Goal: Task Accomplishment & Management: Complete application form

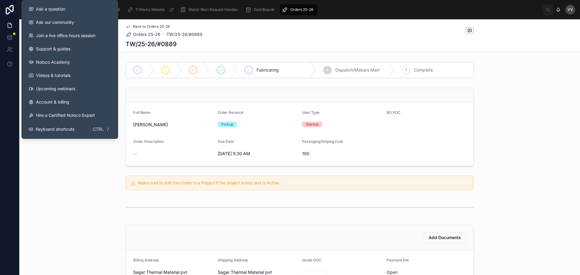
scroll to position [30, 0]
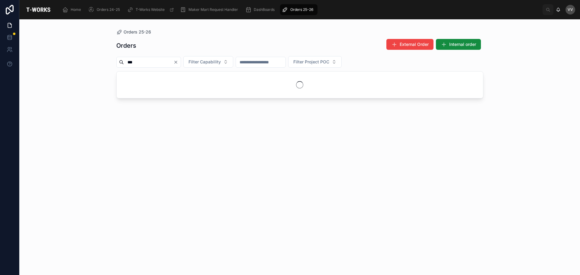
click at [145, 62] on input "***" at bounding box center [149, 62] width 50 height 8
click at [125, 60] on input "***" at bounding box center [149, 62] width 50 height 8
click at [150, 61] on input "****" at bounding box center [149, 62] width 50 height 8
click at [129, 62] on input "****" at bounding box center [149, 62] width 50 height 8
type input "***"
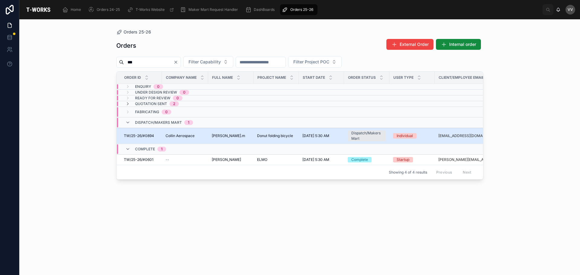
click at [149, 139] on td "TW/25-26/#0894 TW/25-26/#0894" at bounding box center [139, 136] width 45 height 16
click at [142, 133] on td "TW/25-26/#0894 TW/25-26/#0894" at bounding box center [139, 136] width 45 height 16
click at [142, 134] on span "TW/25-26/#0894" at bounding box center [139, 136] width 30 height 5
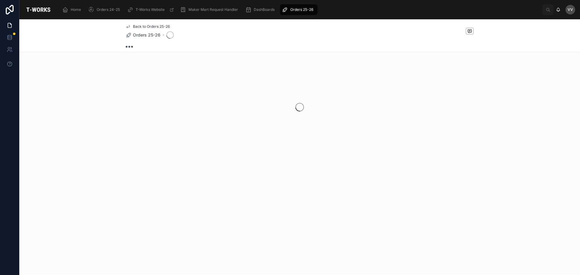
click at [142, 134] on div at bounding box center [299, 108] width 561 height 96
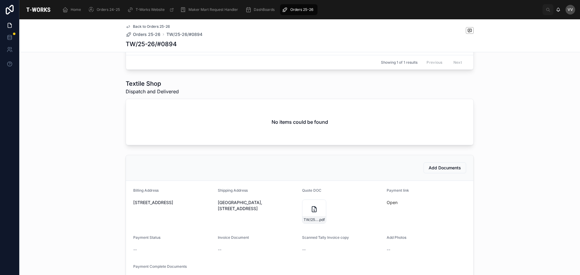
scroll to position [314, 0]
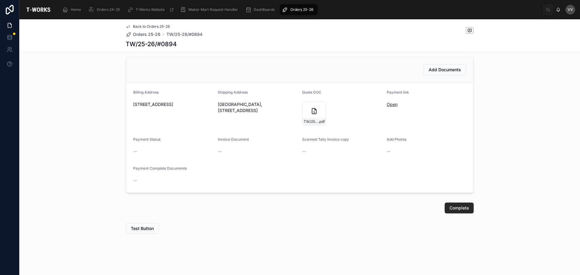
click at [387, 104] on link "Open" at bounding box center [392, 104] width 11 height 5
click at [388, 138] on span "Add Photos" at bounding box center [397, 139] width 20 height 5
click at [442, 66] on button "Add Documents" at bounding box center [445, 69] width 43 height 11
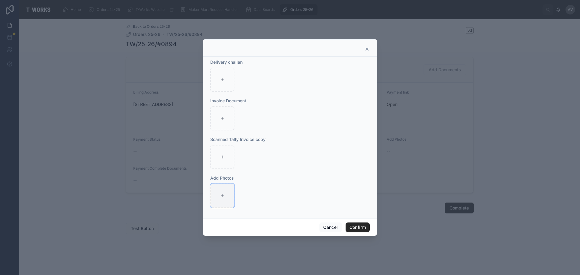
click at [221, 189] on div at bounding box center [222, 196] width 24 height 24
type input "**********"
click at [254, 199] on div at bounding box center [249, 196] width 24 height 24
type input "**********"
click at [354, 229] on button "Confirm" at bounding box center [358, 228] width 24 height 10
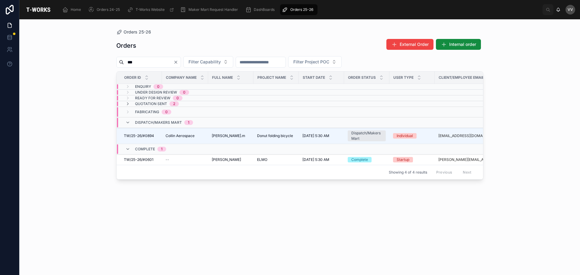
click at [177, 63] on icon "Clear" at bounding box center [176, 62] width 2 height 2
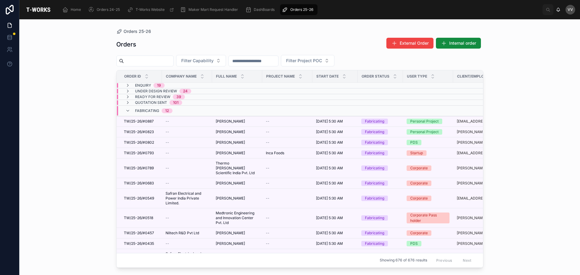
click at [142, 63] on input "text" at bounding box center [149, 61] width 50 height 8
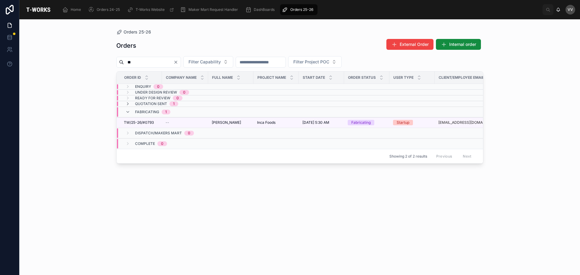
type input "*"
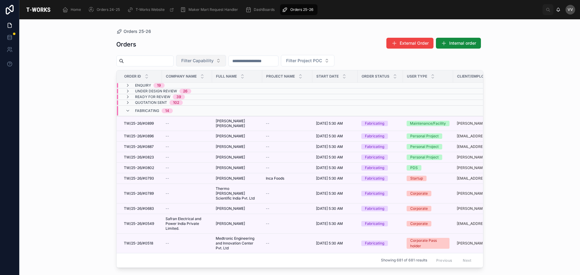
click at [226, 61] on button "Filter Capability" at bounding box center [201, 60] width 50 height 11
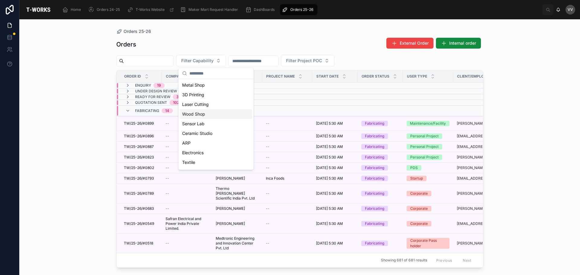
click at [189, 115] on div "Wood Shop" at bounding box center [216, 114] width 73 height 10
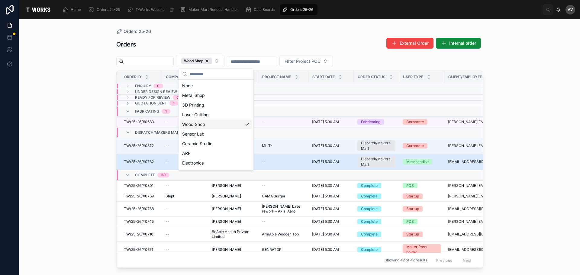
click at [145, 154] on td "TW/25-26/#0762 TW/25-26/#0762" at bounding box center [139, 162] width 45 height 16
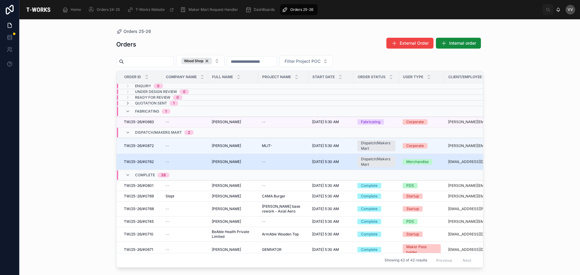
click at [154, 162] on span "TW/25-26/#0762" at bounding box center [139, 162] width 30 height 5
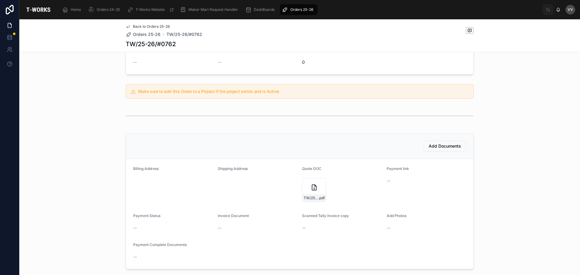
scroll to position [168, 0]
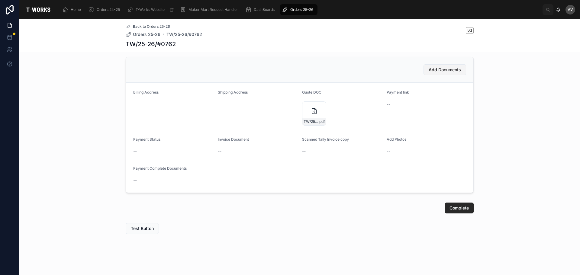
click at [437, 71] on span "Add Documents" at bounding box center [445, 70] width 32 height 6
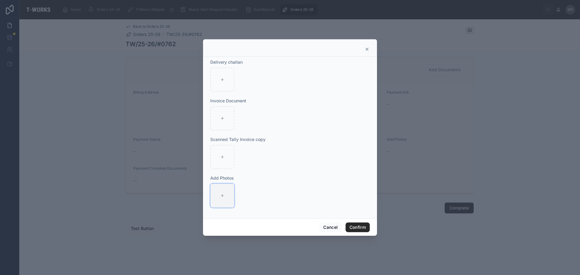
click at [224, 197] on icon at bounding box center [222, 196] width 4 height 4
type input "**********"
click at [361, 226] on button "Confirm" at bounding box center [358, 228] width 24 height 10
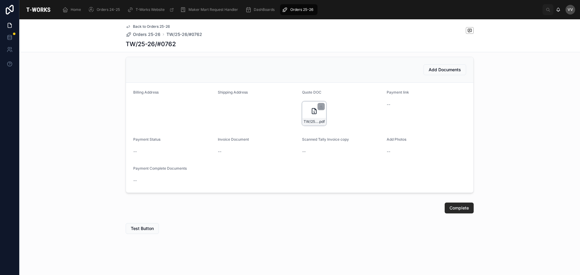
click at [311, 111] on icon at bounding box center [314, 111] width 7 height 7
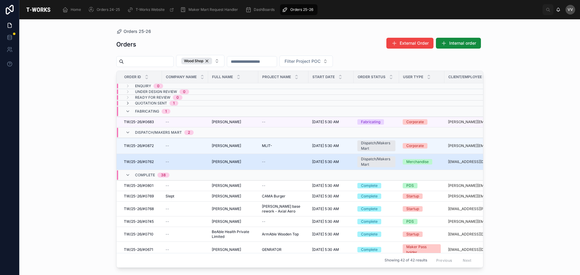
click at [150, 161] on span "TW/25-26/#0762" at bounding box center [139, 162] width 30 height 5
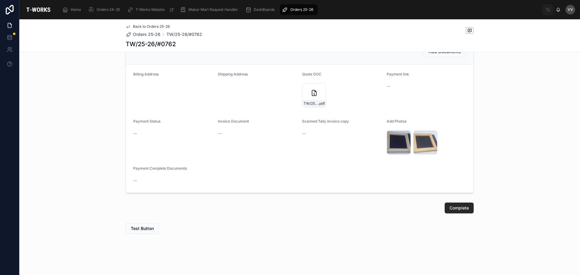
scroll to position [126, 0]
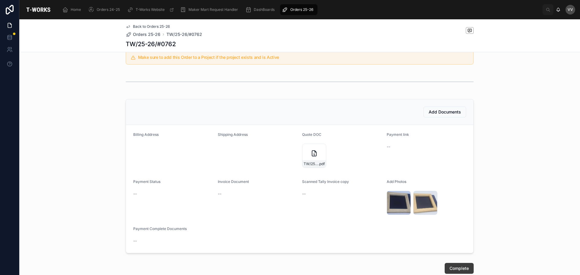
click at [453, 269] on span "Complete" at bounding box center [459, 269] width 19 height 6
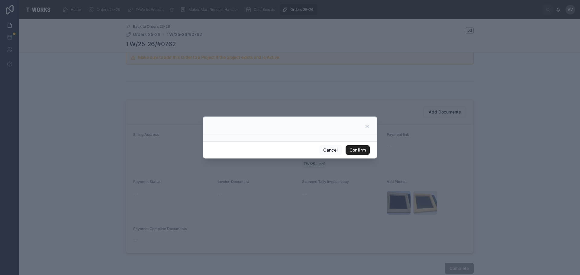
click at [360, 152] on button "Confirm" at bounding box center [358, 150] width 24 height 10
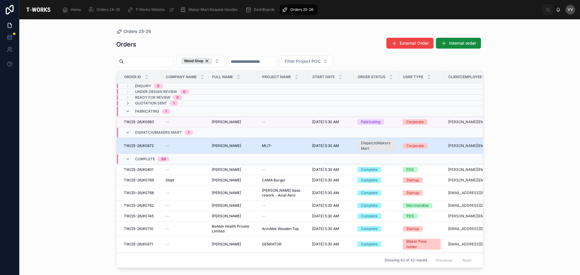
click at [147, 144] on span "TW/25-26/#0872" at bounding box center [139, 146] width 30 height 5
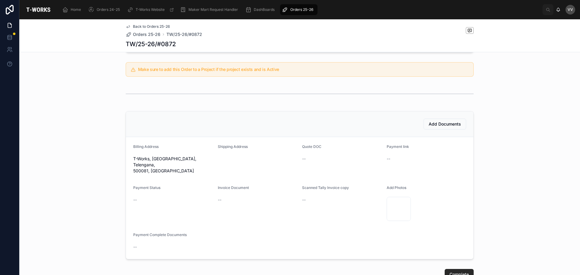
scroll to position [174, 0]
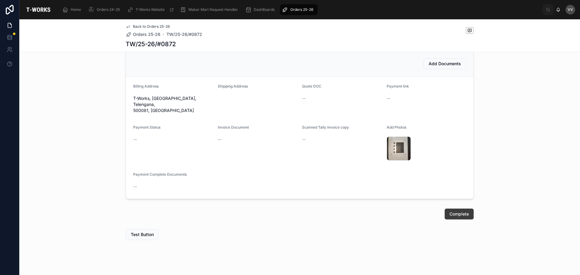
click at [462, 211] on span "Complete" at bounding box center [459, 214] width 19 height 6
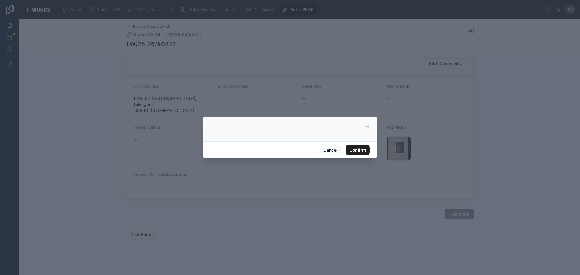
click at [360, 151] on button "Confirm" at bounding box center [358, 150] width 24 height 10
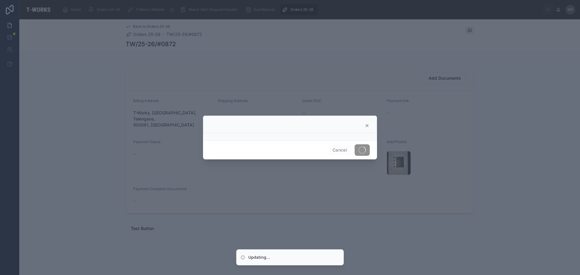
scroll to position [154, 0]
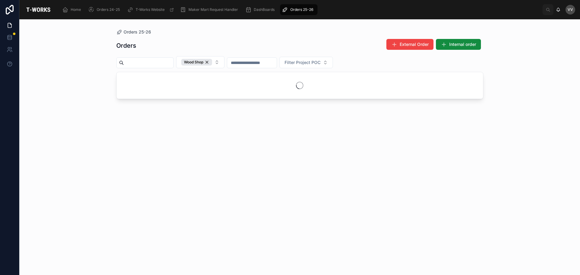
click at [139, 62] on input "text" at bounding box center [149, 63] width 50 height 8
type input "***"
click at [219, 61] on div "Wood Shop" at bounding box center [204, 62] width 31 height 7
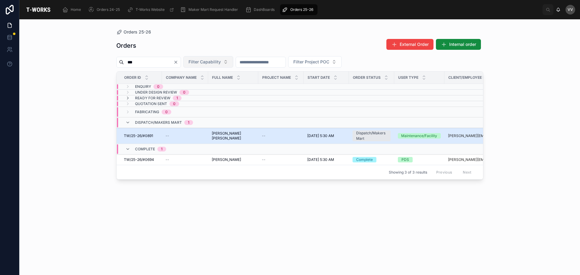
click at [150, 138] on span "TW/25-26/#0891" at bounding box center [138, 136] width 29 height 5
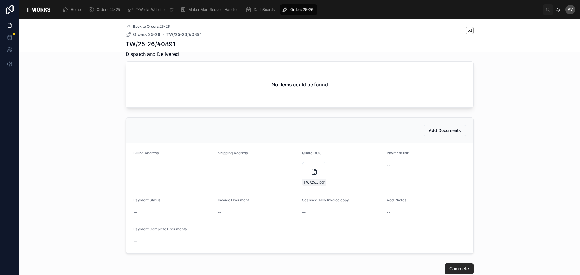
scroll to position [287, 0]
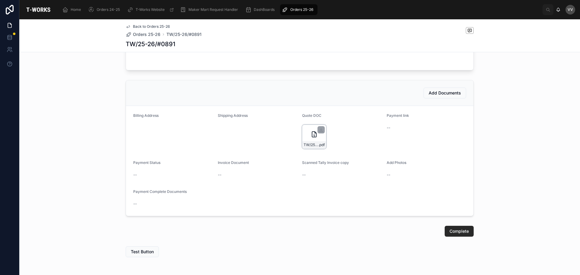
click at [317, 145] on div "TW/25-26/#0891 .pdf" at bounding box center [314, 137] width 24 height 24
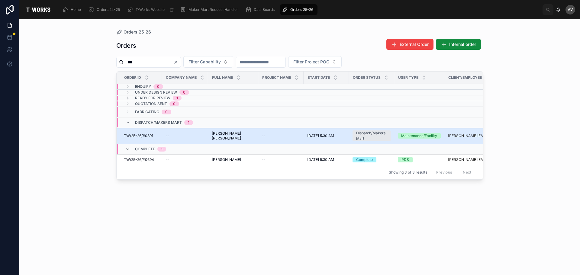
click at [148, 133] on td "TW/25-26/#0891 TW/25-26/#0891" at bounding box center [139, 136] width 45 height 16
click at [145, 143] on td "TW/25-26/#0891 TW/25-26/#0891" at bounding box center [139, 136] width 45 height 16
click at [150, 138] on span "TW/25-26/#0891" at bounding box center [138, 136] width 29 height 5
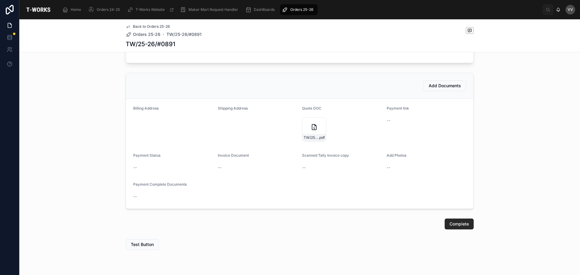
scroll to position [320, 0]
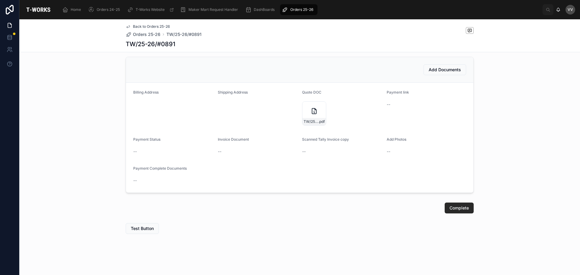
click at [396, 140] on span "Add Photos" at bounding box center [397, 139] width 20 height 5
click at [441, 69] on span "Add Documents" at bounding box center [445, 70] width 32 height 6
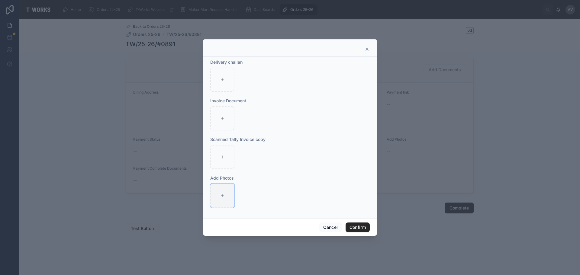
click at [220, 197] on icon at bounding box center [222, 196] width 4 height 4
type input "**********"
click at [361, 227] on button "Confirm" at bounding box center [358, 228] width 24 height 10
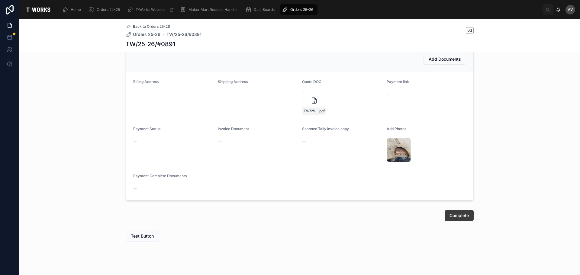
click at [450, 219] on span "Complete" at bounding box center [459, 216] width 19 height 6
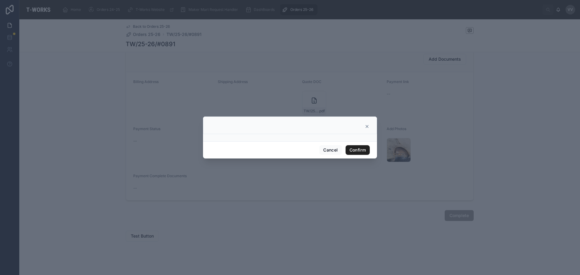
click at [359, 149] on button "Confirm" at bounding box center [358, 150] width 24 height 10
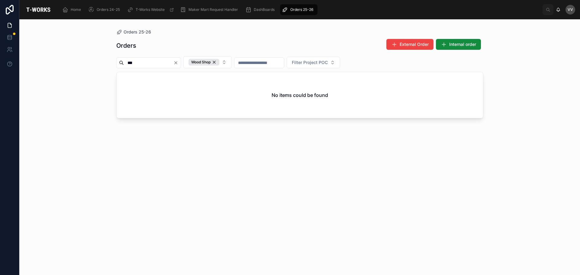
click at [178, 61] on icon "Clear" at bounding box center [175, 62] width 5 height 5
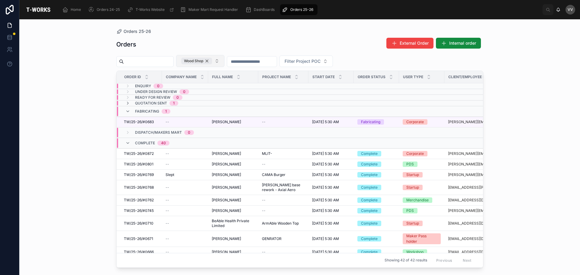
click at [212, 59] on div "Wood Shop" at bounding box center [196, 61] width 31 height 7
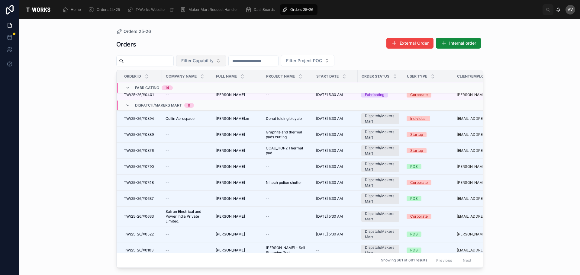
scroll to position [231, 0]
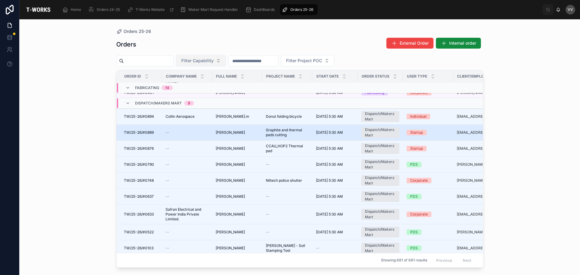
click at [149, 130] on span "TW/25-26/#0889" at bounding box center [139, 132] width 30 height 5
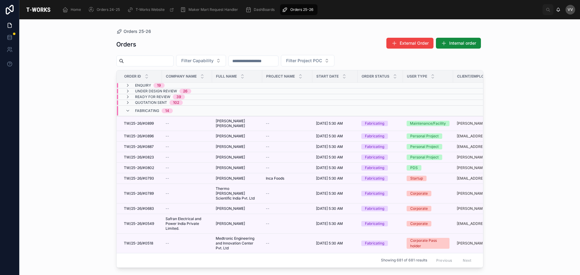
click at [167, 63] on input "text" at bounding box center [149, 61] width 50 height 8
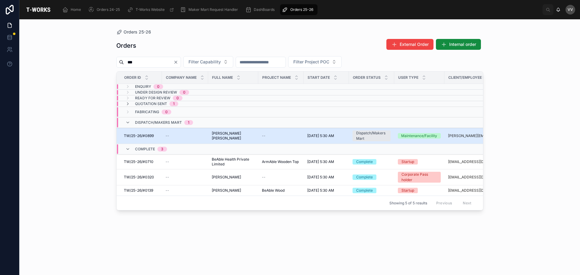
type input "***"
click at [152, 137] on span "TW/25-26/#0899" at bounding box center [139, 136] width 30 height 5
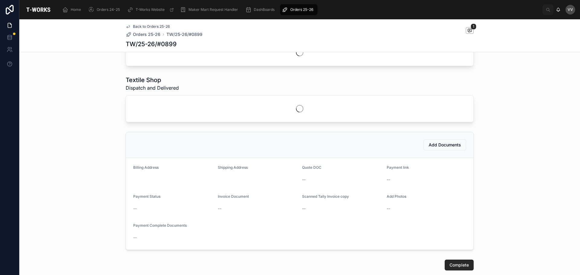
scroll to position [268, 0]
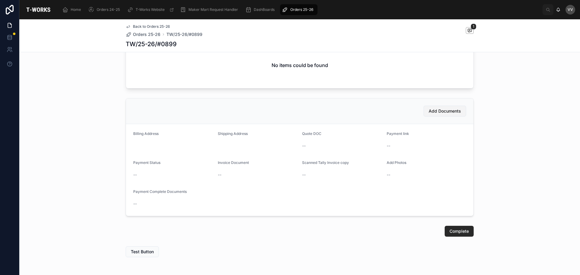
click at [431, 114] on span "Add Documents" at bounding box center [445, 111] width 32 height 6
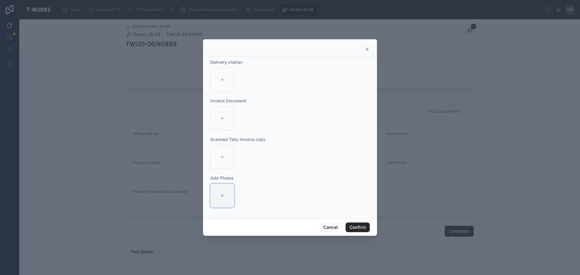
click at [215, 199] on div at bounding box center [222, 196] width 24 height 24
type input "**********"
click at [358, 230] on button "Confirm" at bounding box center [358, 228] width 24 height 10
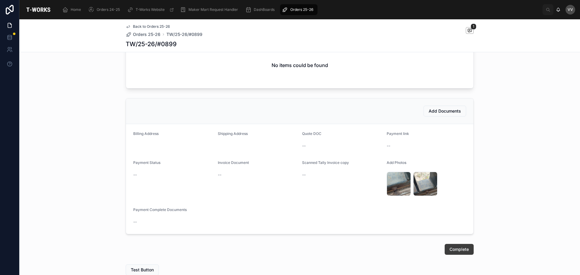
click at [456, 255] on button "Complete" at bounding box center [459, 249] width 29 height 11
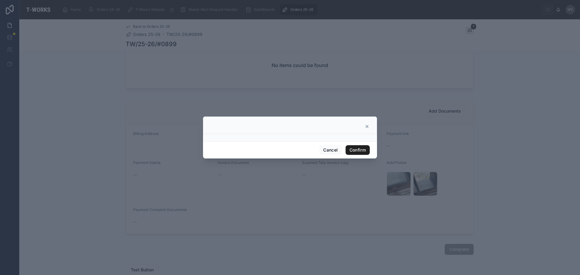
click at [355, 151] on button "Confirm" at bounding box center [358, 150] width 24 height 10
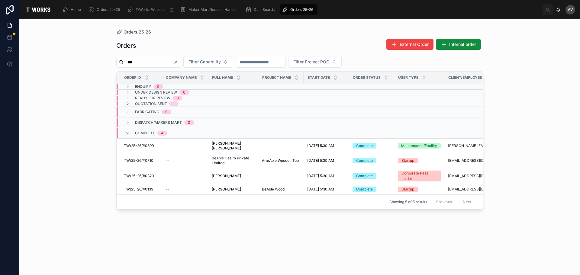
click at [178, 63] on icon "Clear" at bounding box center [175, 62] width 5 height 5
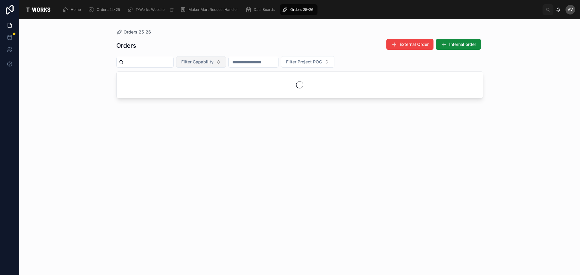
click at [195, 64] on button "Filter Capability" at bounding box center [201, 61] width 50 height 11
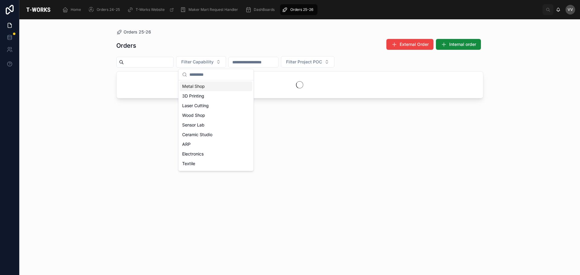
click at [199, 86] on div "Metal Shop" at bounding box center [216, 87] width 73 height 10
click at [160, 67] on input "text" at bounding box center [149, 63] width 50 height 8
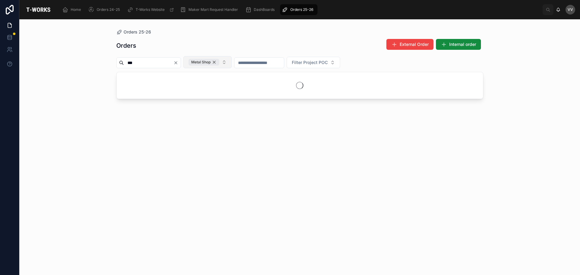
type input "***"
click at [219, 60] on div "Metal Shop" at bounding box center [204, 62] width 31 height 7
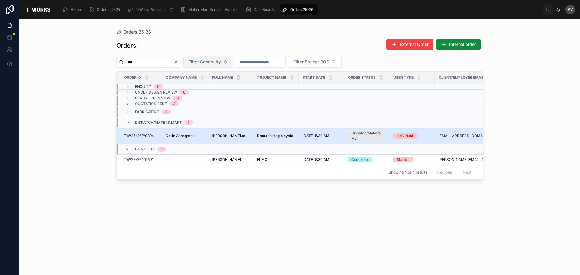
click at [167, 134] on span "Collin Aerospace" at bounding box center [180, 136] width 29 height 5
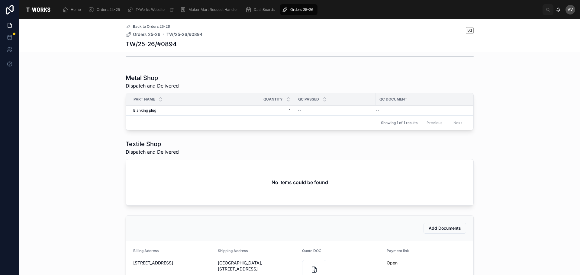
scroll to position [272, 0]
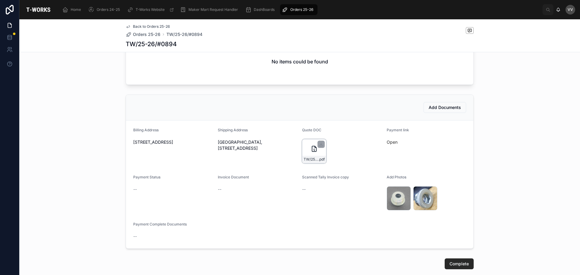
click at [312, 161] on div "TW/25-26/#0894 .pdf" at bounding box center [315, 159] width 24 height 7
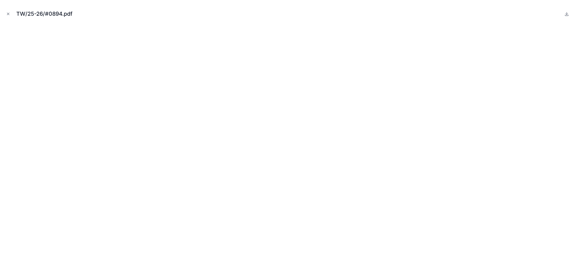
click at [8, 10] on div "TW/25-26/#0894.pdf" at bounding box center [290, 14] width 571 height 18
click at [10, 16] on button "Close modal" at bounding box center [8, 14] width 7 height 7
